Goal: Information Seeking & Learning: Learn about a topic

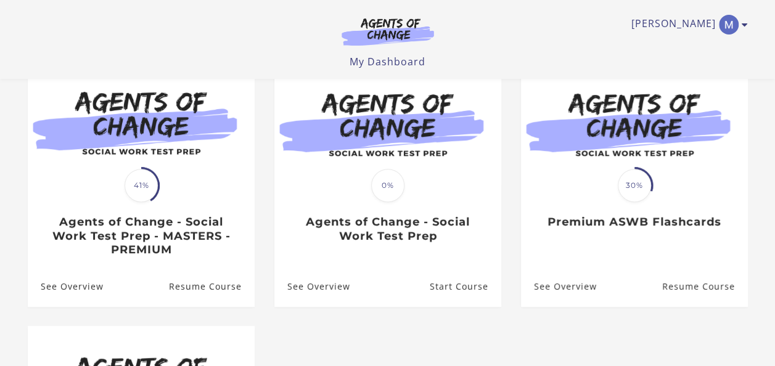
scroll to position [123, 0]
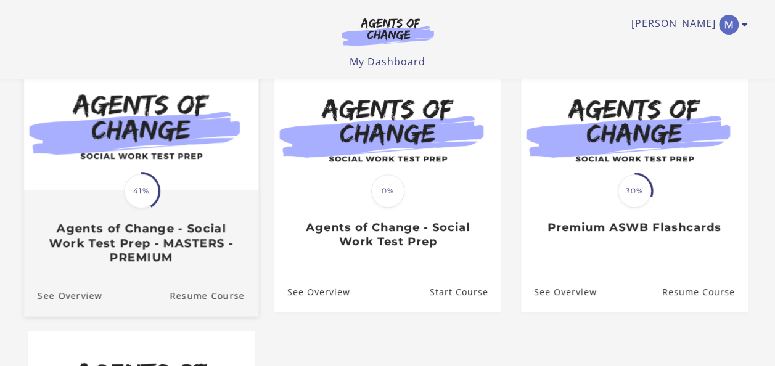
click at [134, 256] on h3 "Agents of Change - Social Work Test Prep - MASTERS - PREMIUM" at bounding box center [140, 242] width 207 height 43
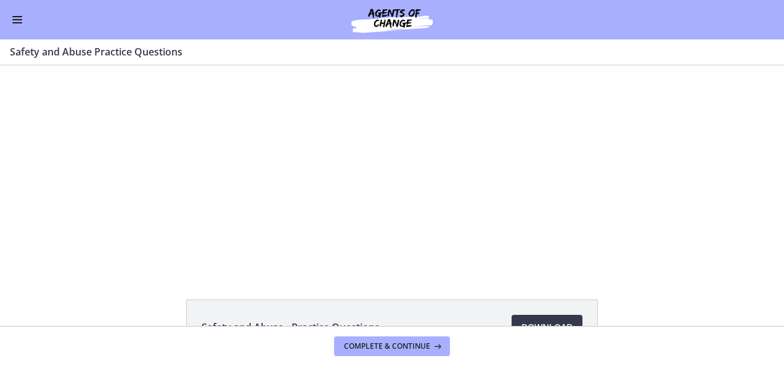
click at [31, 26] on div "Go to Dashboard" at bounding box center [392, 19] width 784 height 39
click at [22, 26] on button "Enable menu" at bounding box center [17, 19] width 15 height 15
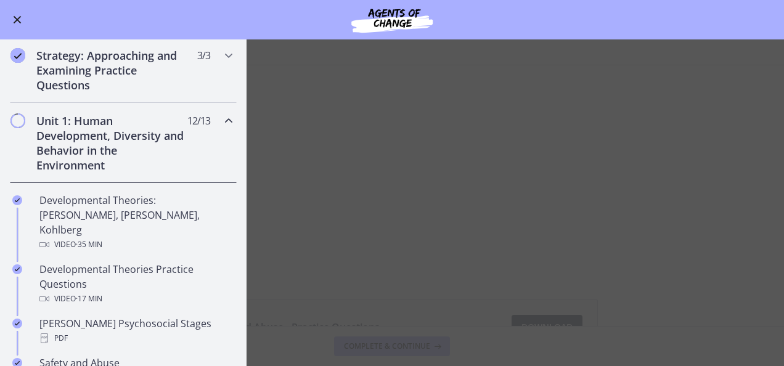
scroll to position [216, 0]
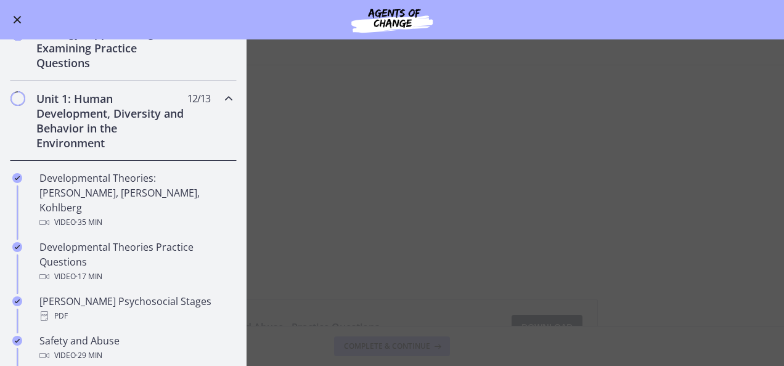
click at [224, 91] on icon "Chapters" at bounding box center [228, 98] width 15 height 15
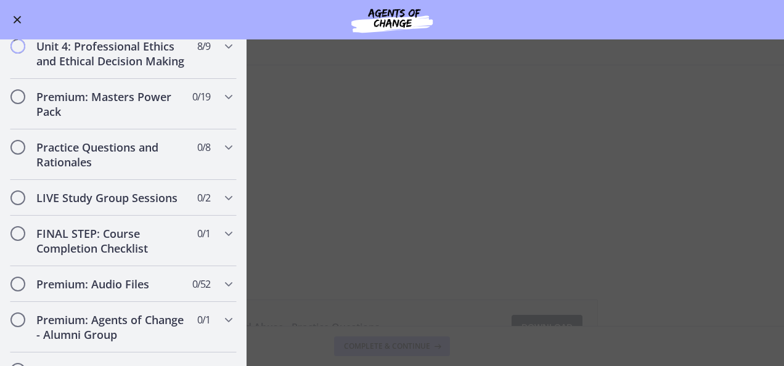
scroll to position [466, 0]
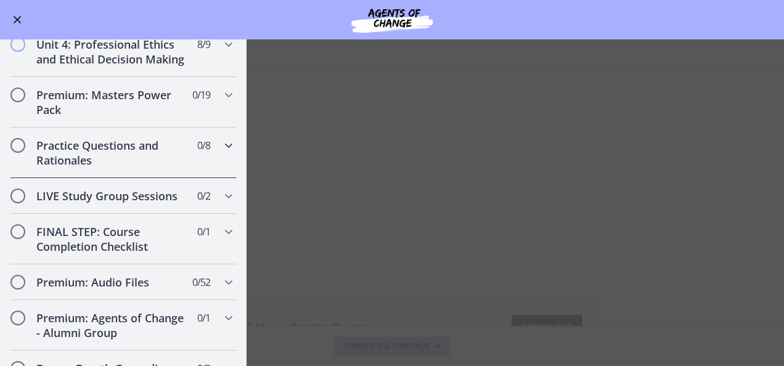
click at [123, 145] on div "Practice Questions and Rationales 0 / 8 Completed" at bounding box center [123, 153] width 227 height 51
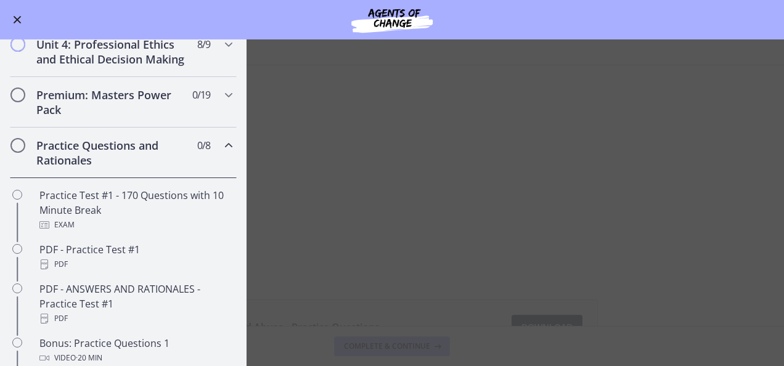
click at [221, 152] on icon "Chapters" at bounding box center [228, 145] width 15 height 15
